Goal: Task Accomplishment & Management: Manage account settings

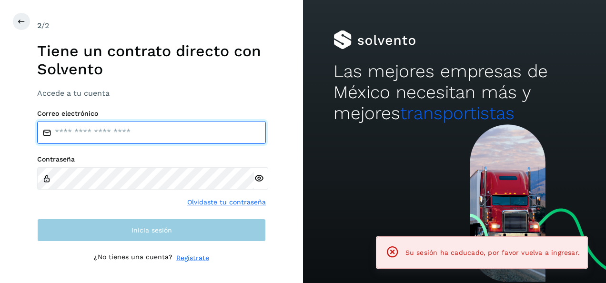
type input "**********"
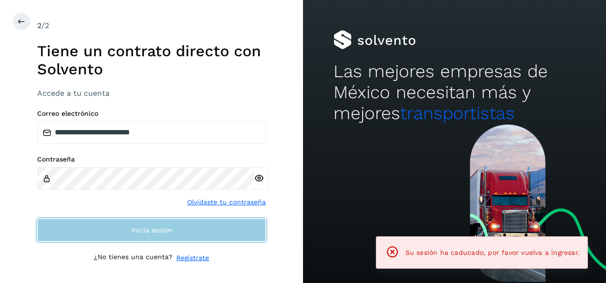
click at [231, 228] on button "Inicia sesión" at bounding box center [151, 230] width 229 height 23
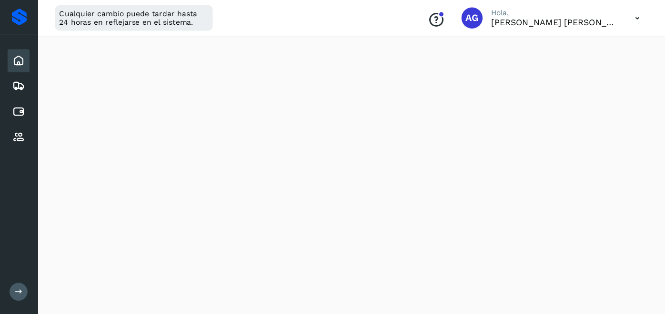
scroll to position [476, 0]
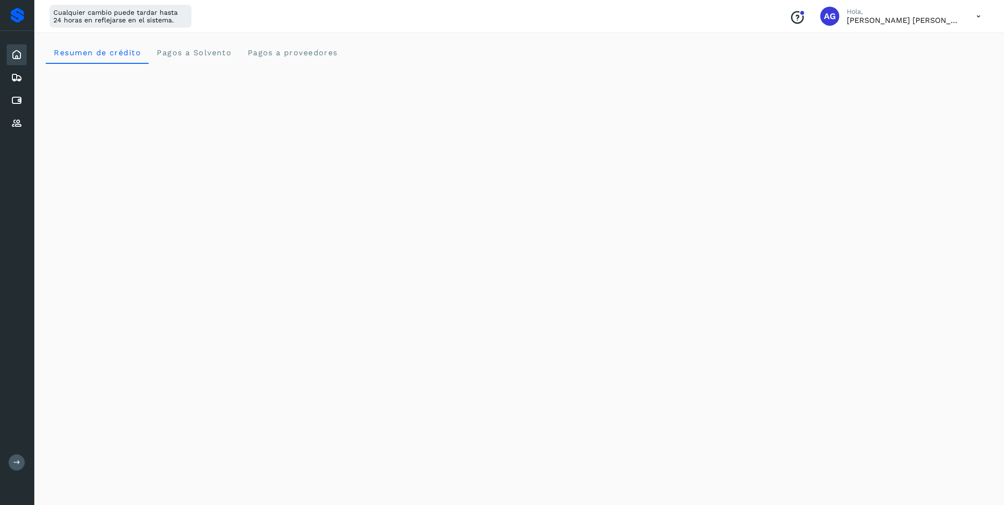
click at [536, 57] on div "Resumen de crédito Pagos a Solvento Pagos a proveedores" at bounding box center [519, 52] width 947 height 23
drag, startPoint x: 522, startPoint y: 40, endPoint x: 544, endPoint y: 26, distance: 26.3
click at [524, 39] on div "Resumen de crédito Pagos a Solvento Pagos a proveedores" at bounding box center [518, 476] width 969 height 892
